Goal: Task Accomplishment & Management: Use online tool/utility

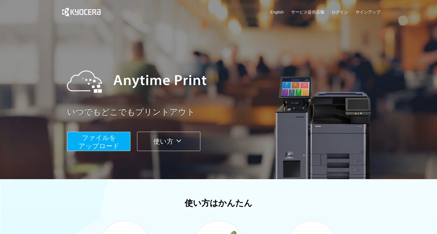
click at [254, 117] on link "いつでもどこでもプリントアウト" at bounding box center [225, 112] width 317 height 12
click at [120, 145] on button "ファイルを ​​アップロード" at bounding box center [98, 141] width 63 height 19
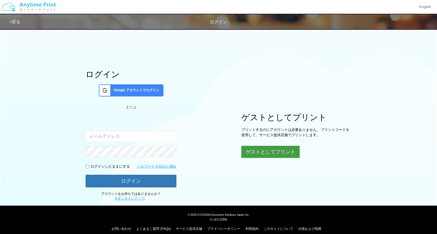
click at [280, 150] on button "ゲストとしてプリント" at bounding box center [271, 152] width 58 height 12
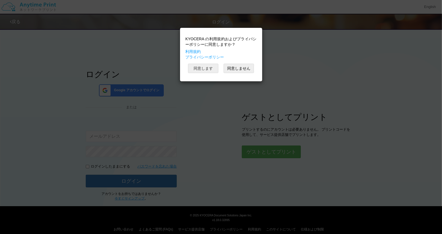
click at [201, 68] on button "同意します" at bounding box center [203, 68] width 30 height 9
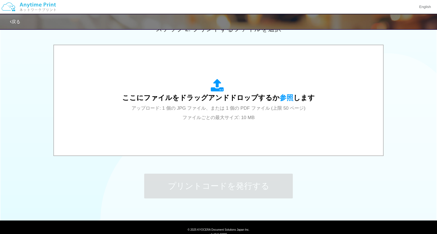
scroll to position [165, 0]
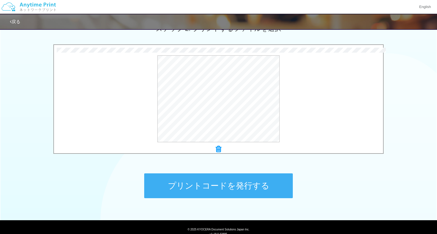
click at [214, 193] on button "プリントコードを発行する" at bounding box center [218, 185] width 149 height 25
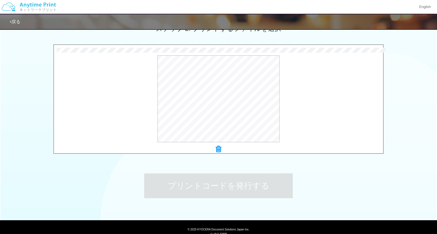
scroll to position [0, 0]
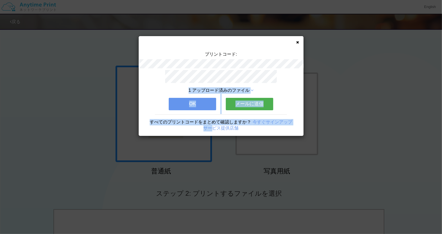
click at [245, 64] on div "プリントコード: 1 アップロード済みのファイル OK メールに送信 すべてのプリントコードをまとめて確認しますか？ 今すぐサインアップ サービス提供店舗" at bounding box center [221, 117] width 442 height 234
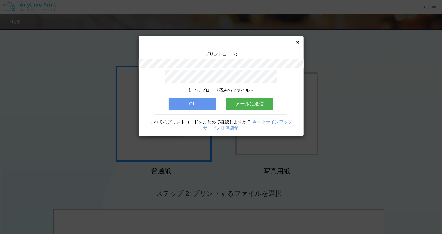
click at [293, 48] on div "プリントコード: 1 アップロード済みのファイル OK メールに送信 すべてのプリントコードをまとめて確認しますか？ 今すぐサインアップ サービス提供店舗" at bounding box center [221, 86] width 165 height 100
click at [296, 43] on div "プリントコード: 1 アップロード済みのファイル OK メールに送信 すべてのプリントコードをまとめて確認しますか？ 今すぐサインアップ サービス提供店舗" at bounding box center [221, 86] width 165 height 100
click at [296, 42] on icon at bounding box center [297, 42] width 3 height 4
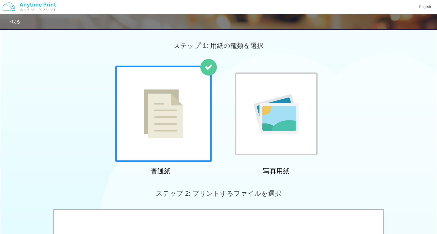
click at [364, 144] on div "普通紙 写真用紙" at bounding box center [218, 122] width 437 height 112
click at [416, 112] on div "普通紙 写真用紙" at bounding box center [218, 122] width 437 height 112
